Goal: Task Accomplishment & Management: Complete application form

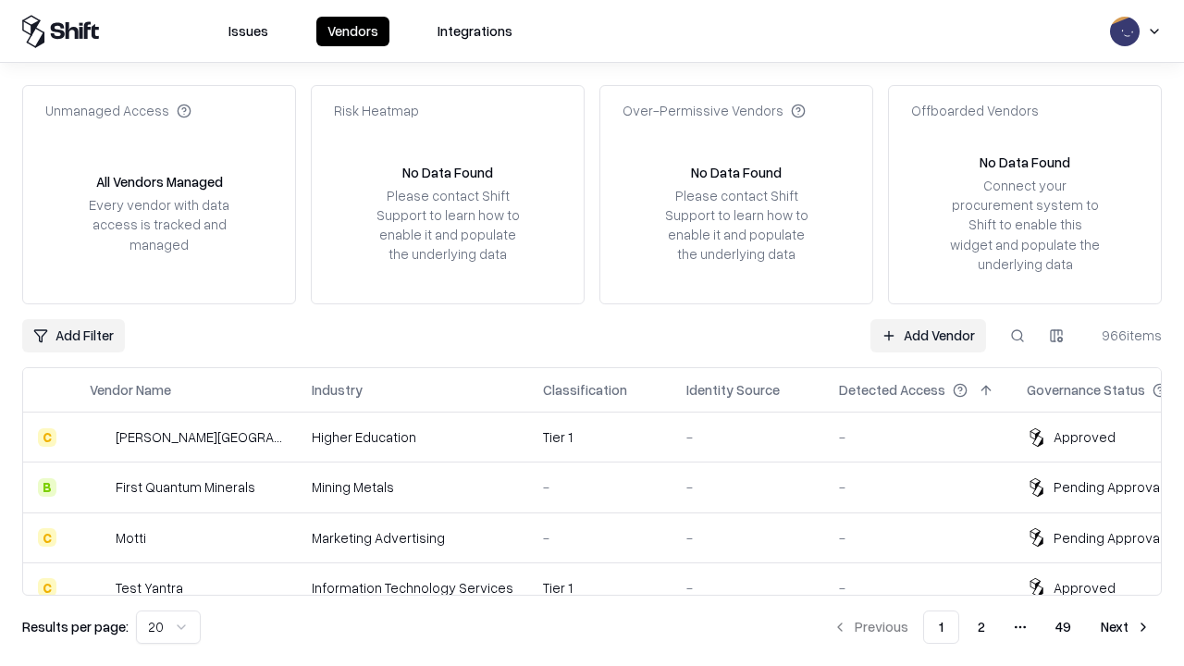
click at [928, 335] on link "Add Vendor" at bounding box center [928, 335] width 116 height 33
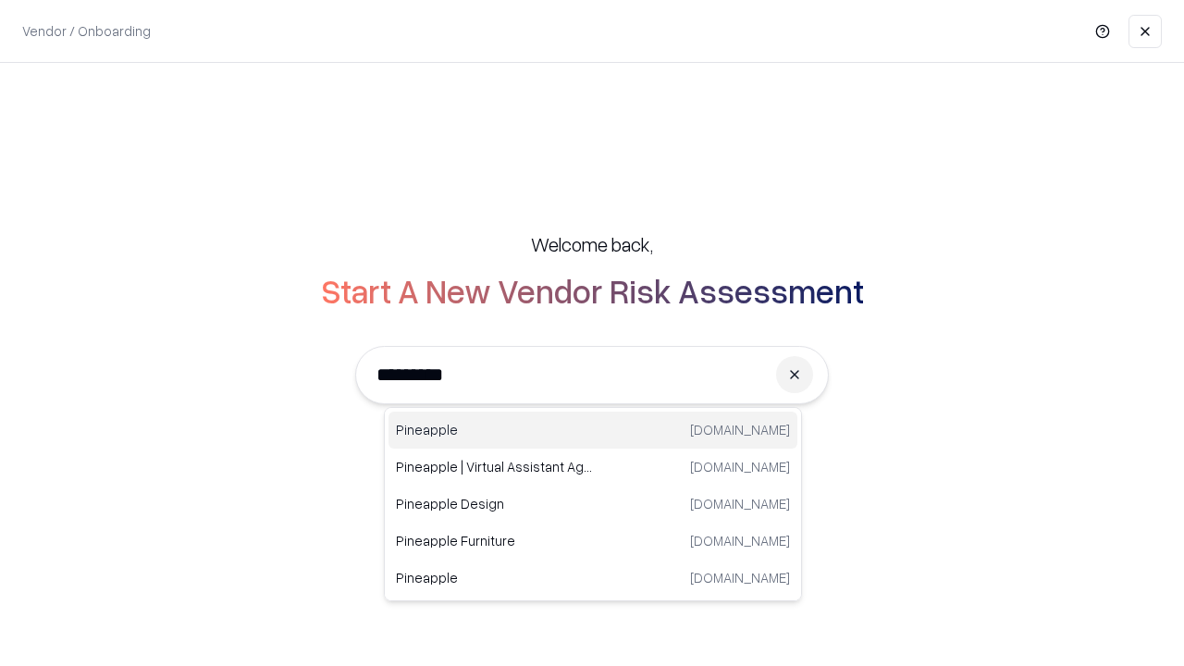
click at [593, 430] on div "Pineapple [DOMAIN_NAME]" at bounding box center [592, 430] width 409 height 37
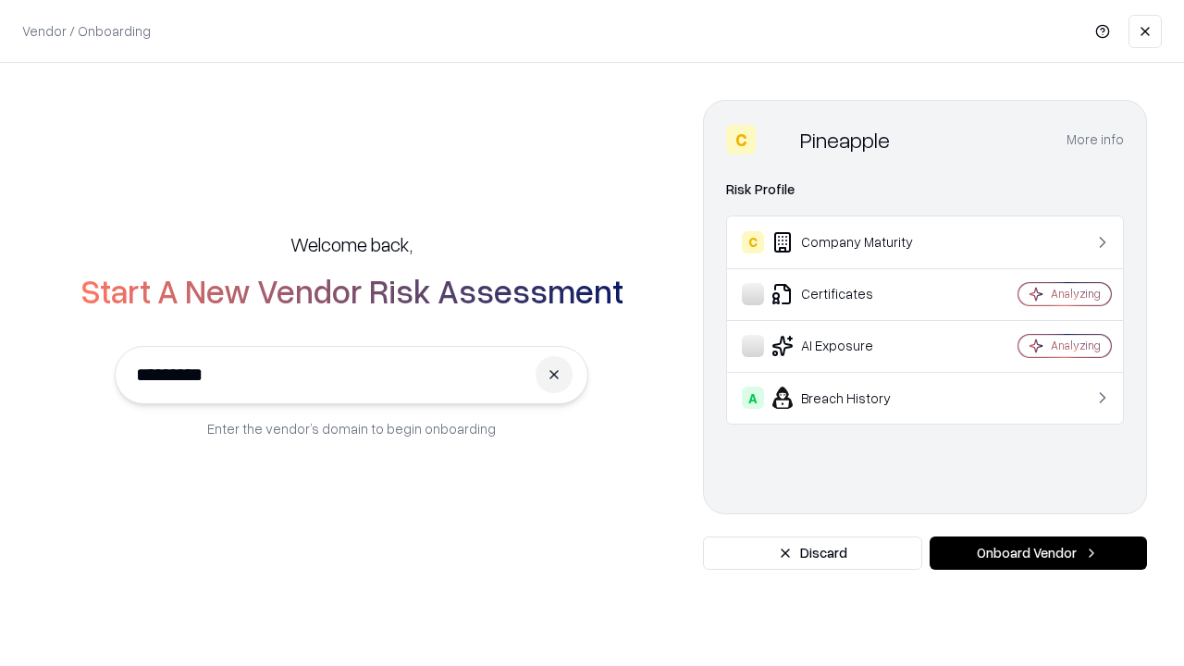
type input "*********"
click at [1038, 553] on button "Onboard Vendor" at bounding box center [1037, 552] width 217 height 33
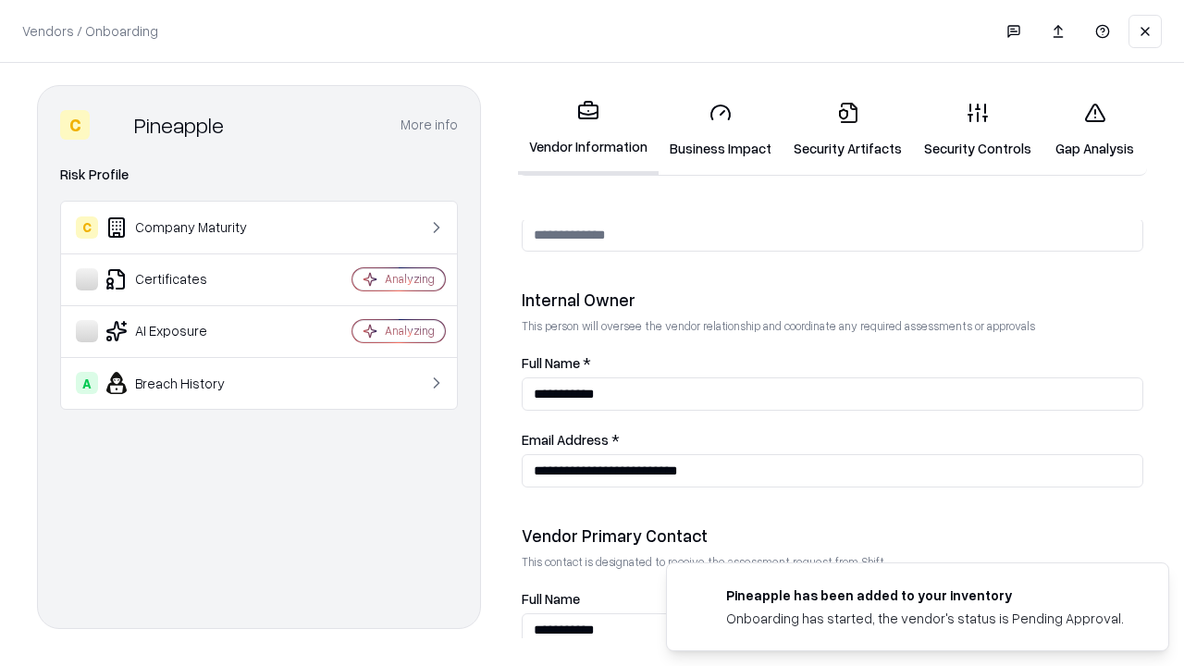
scroll to position [958, 0]
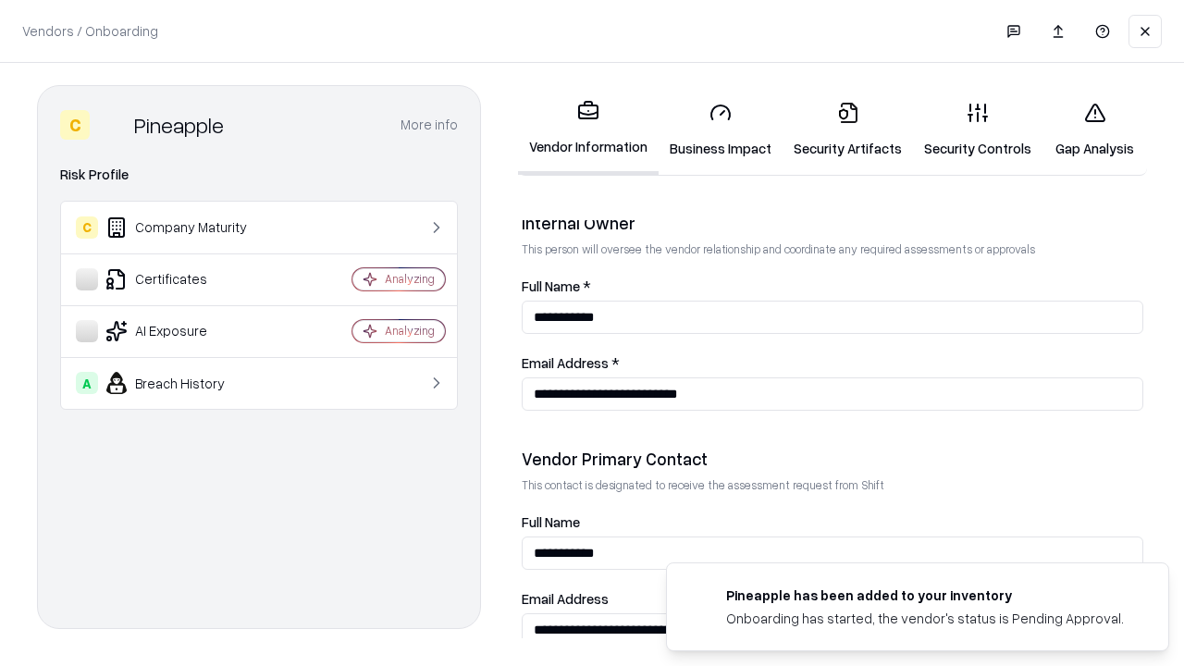
click at [720, 129] on link "Business Impact" at bounding box center [720, 130] width 124 height 86
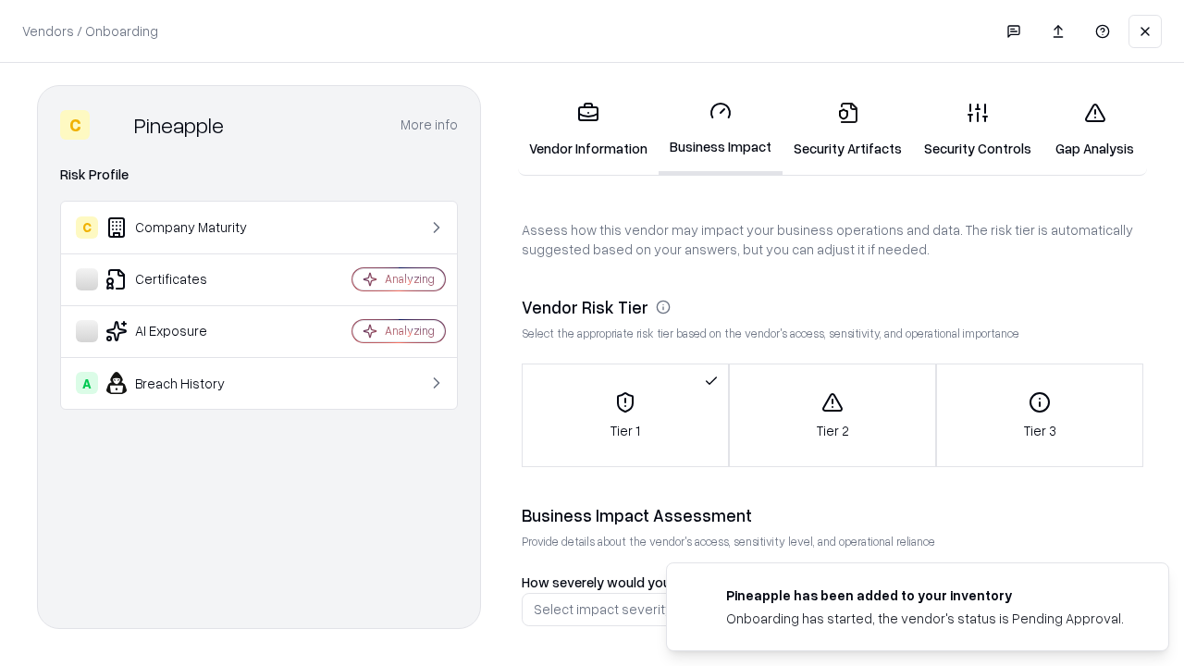
click at [847, 129] on link "Security Artifacts" at bounding box center [847, 130] width 130 height 86
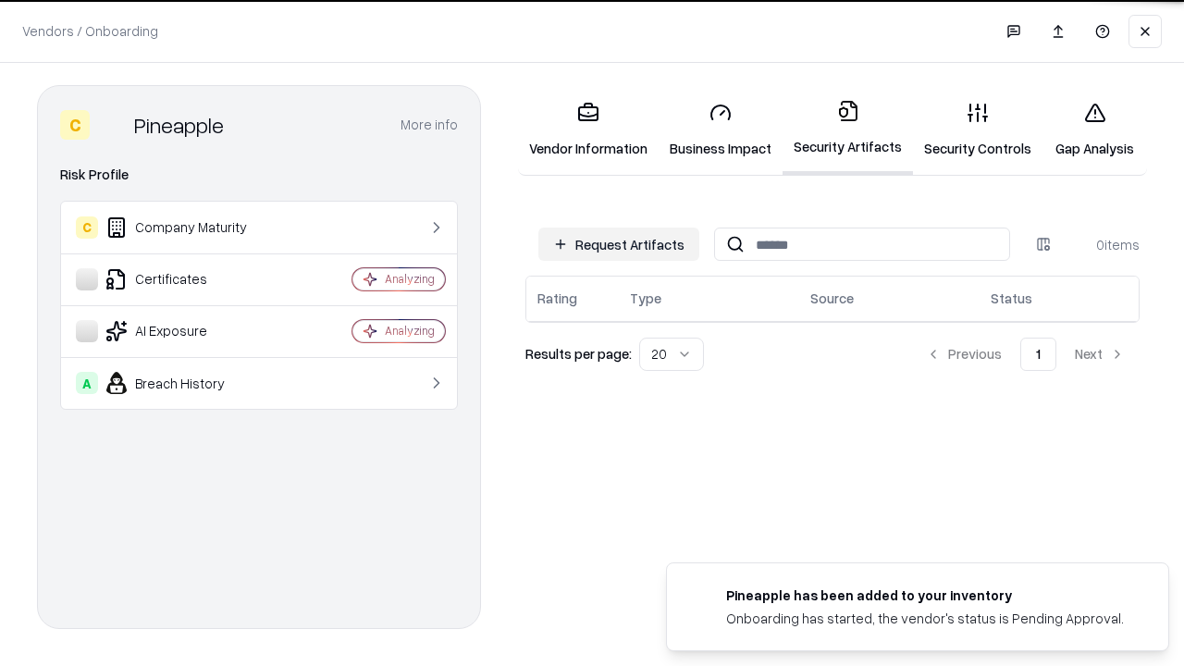
click at [619, 243] on button "Request Artifacts" at bounding box center [618, 244] width 161 height 33
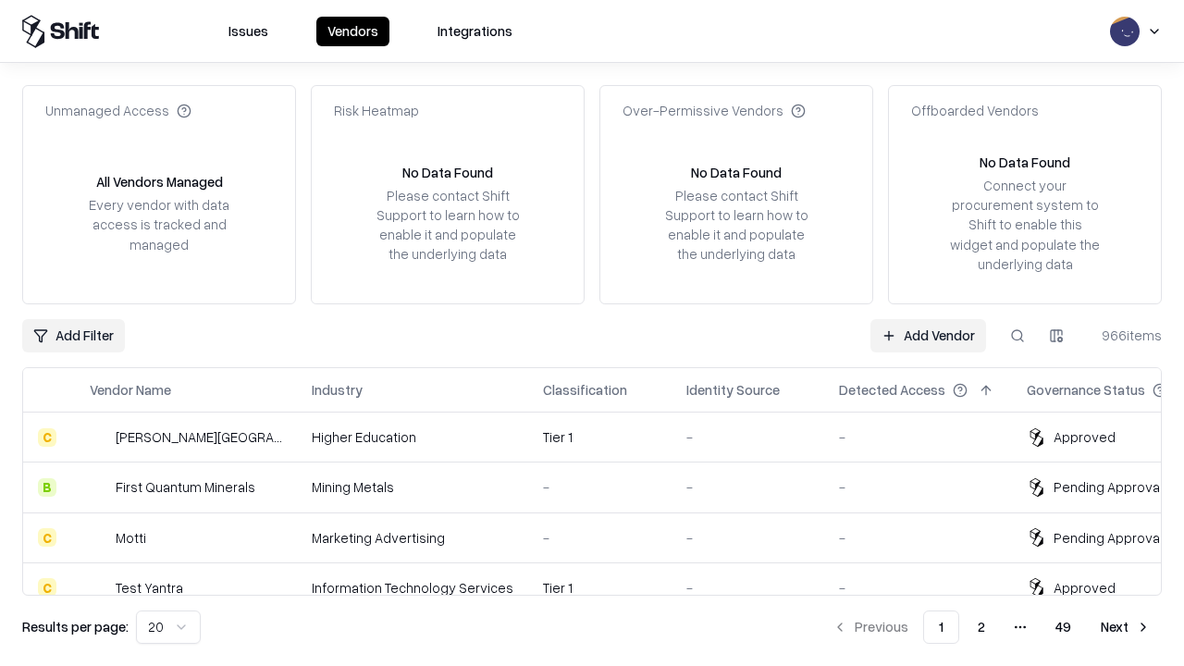
click at [928, 335] on link "Add Vendor" at bounding box center [928, 335] width 116 height 33
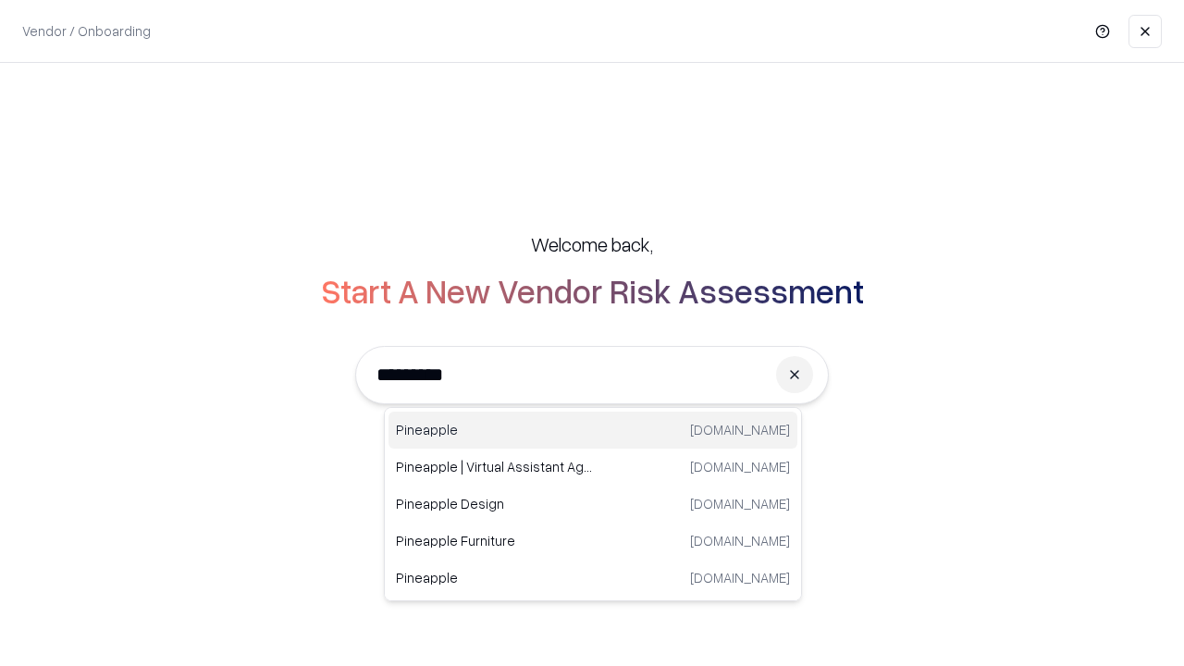
click at [593, 430] on div "Pineapple [DOMAIN_NAME]" at bounding box center [592, 430] width 409 height 37
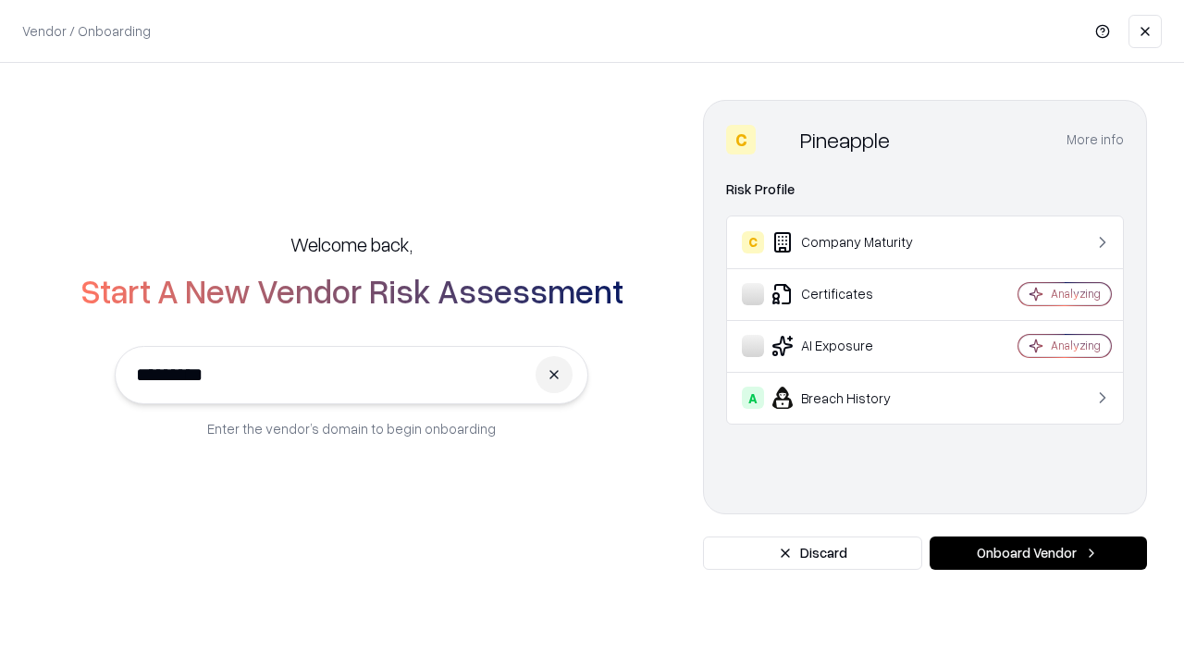
type input "*********"
click at [1038, 553] on button "Onboard Vendor" at bounding box center [1037, 552] width 217 height 33
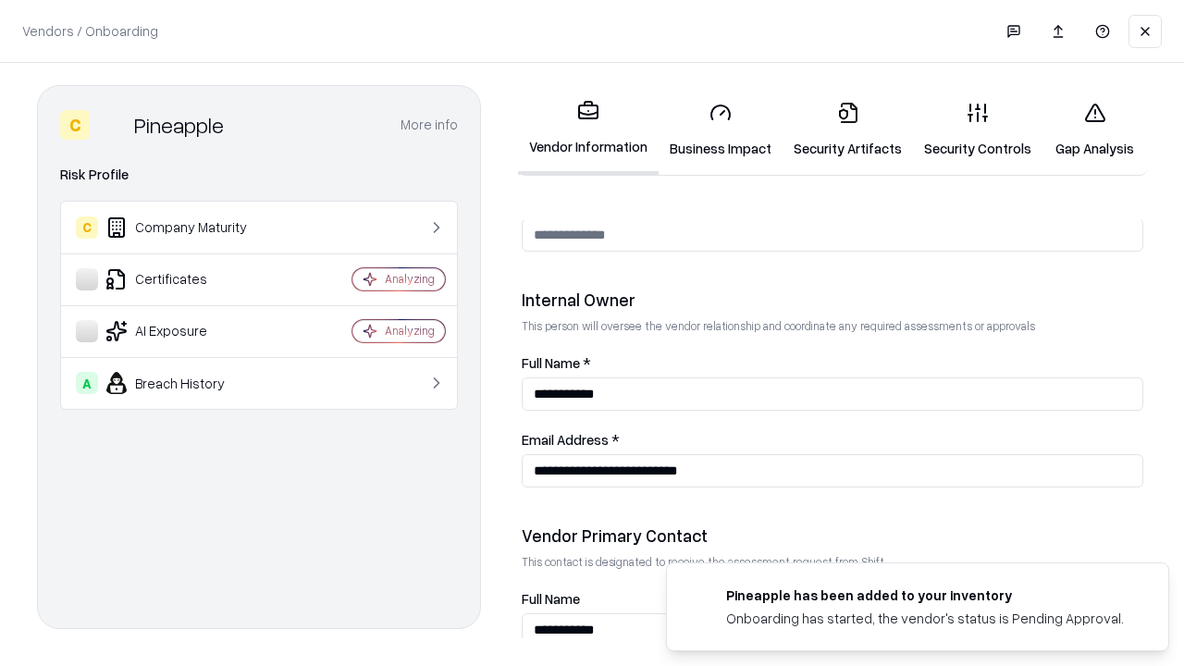
scroll to position [958, 0]
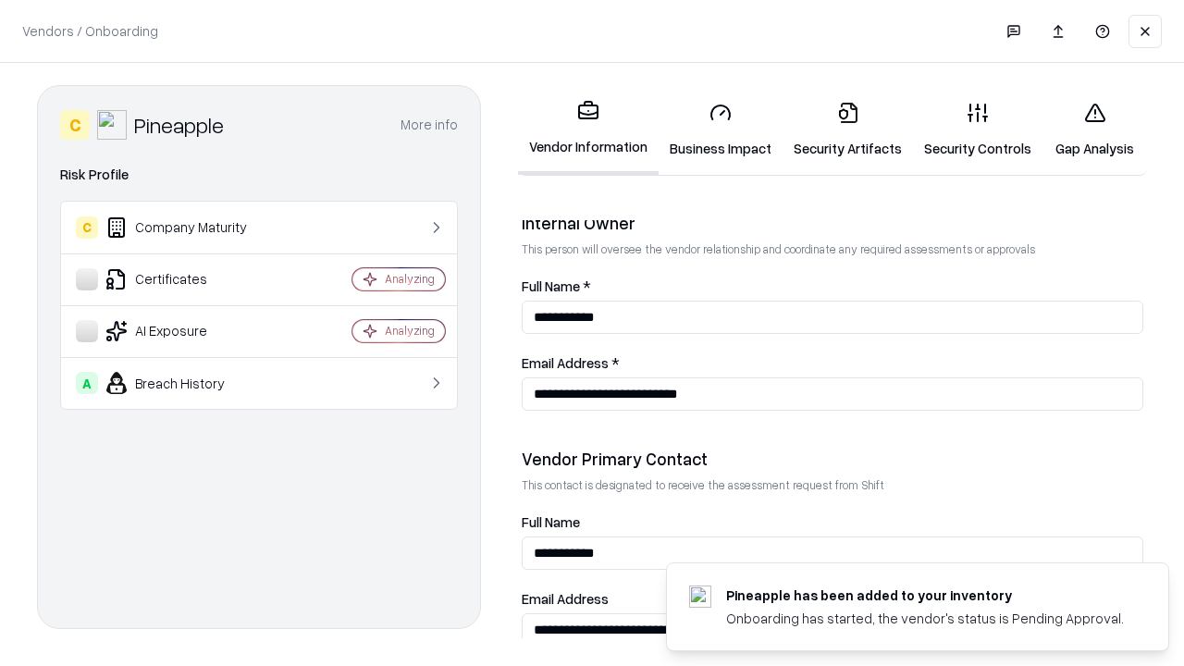
click at [1094, 129] on link "Gap Analysis" at bounding box center [1094, 130] width 105 height 86
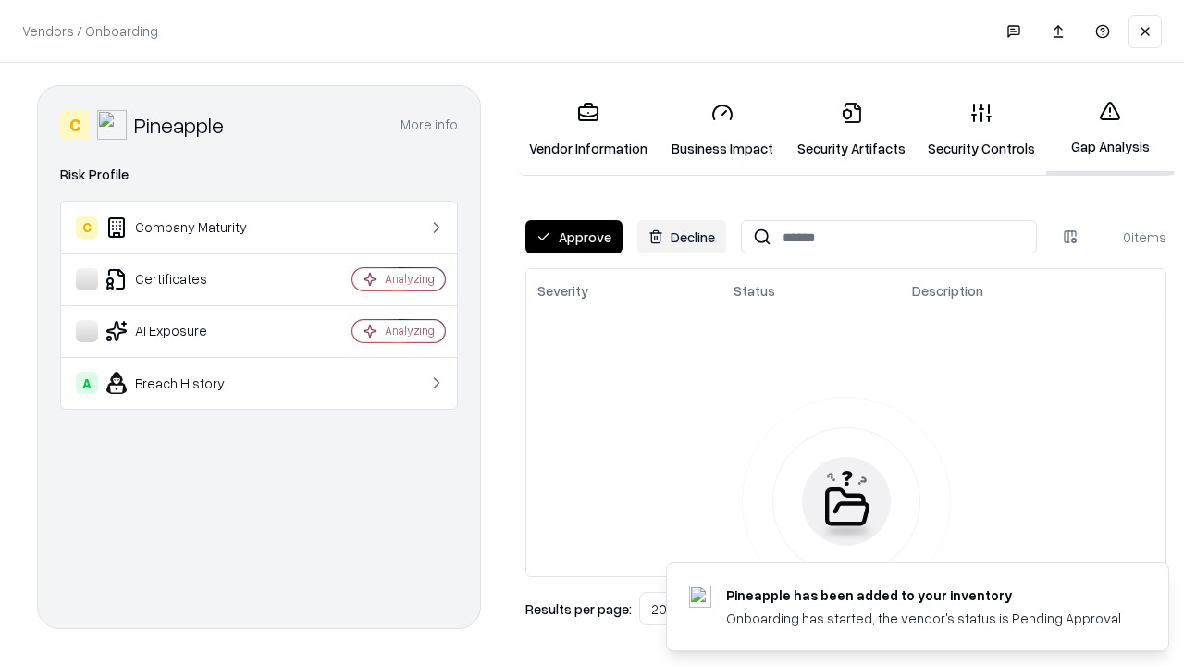
click at [573, 237] on button "Approve" at bounding box center [573, 236] width 97 height 33
